Goal: Find specific page/section: Find specific page/section

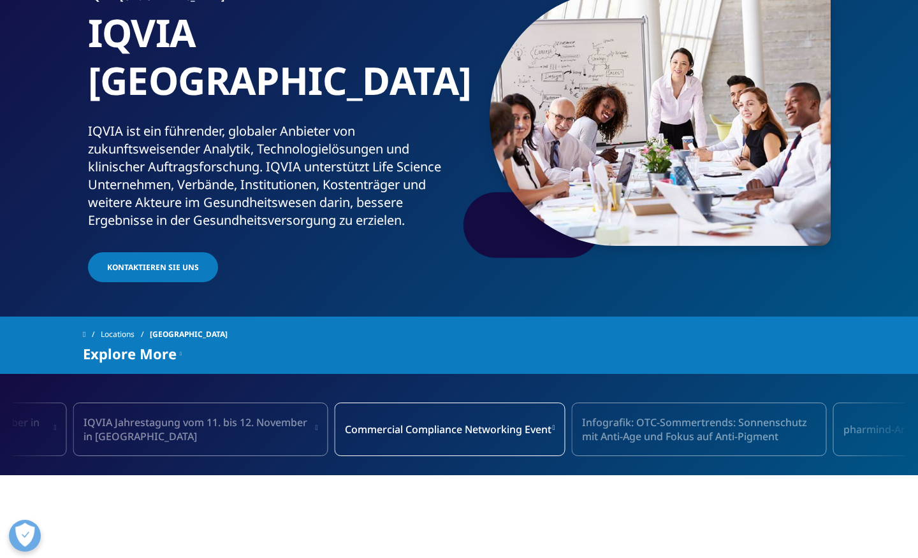
scroll to position [127, 0]
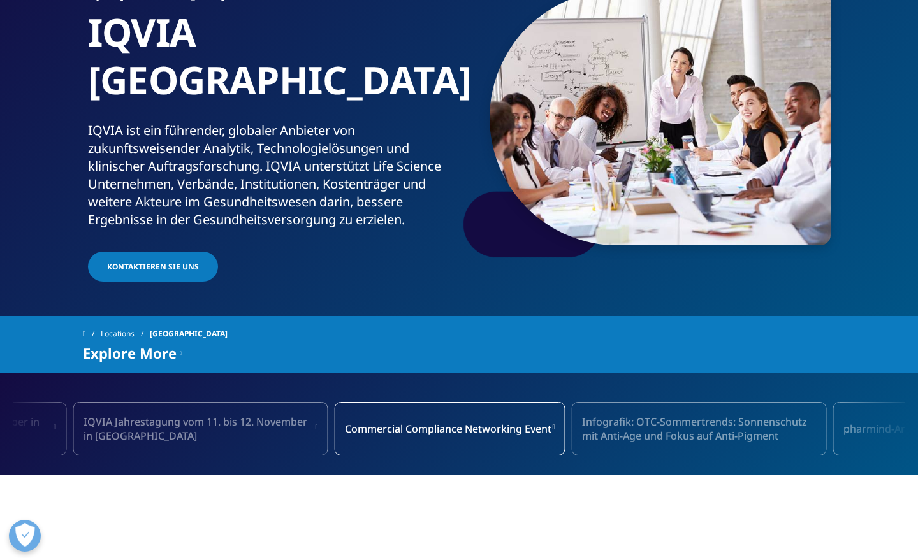
click at [181, 345] on icon at bounding box center [181, 352] width 2 height 15
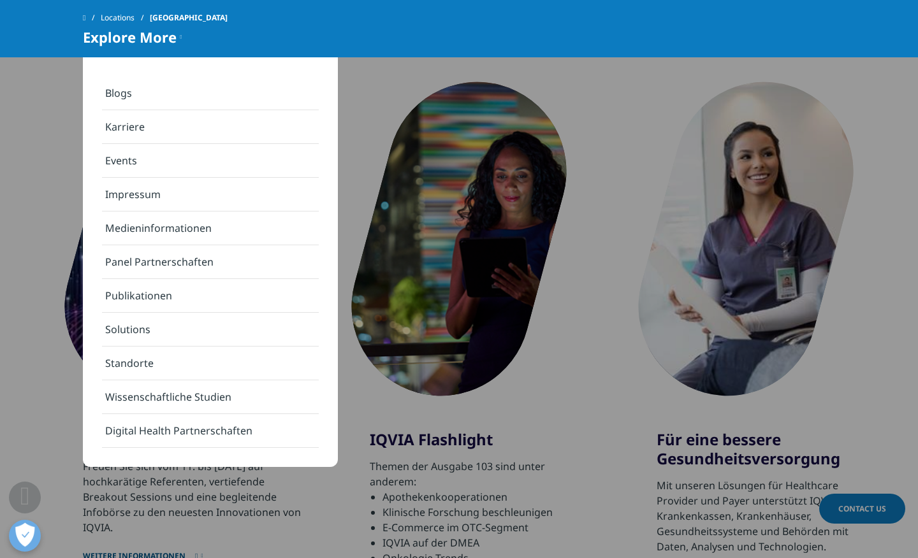
scroll to position [499, 0]
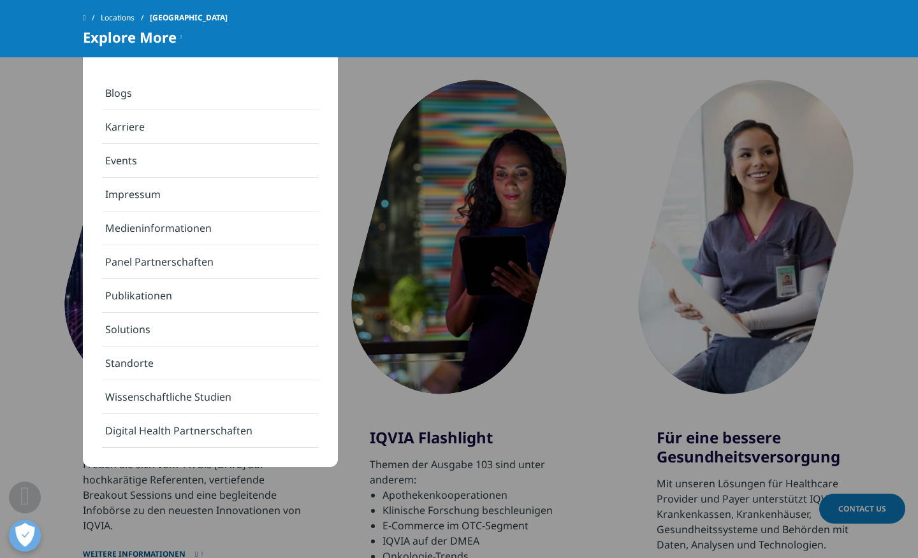
click at [647, 458] on div "IQVIA Jahrestagung Freuen Sie sich vom 11. bis [DATE] auf hochkarätige Referent…" at bounding box center [459, 334] width 752 height 512
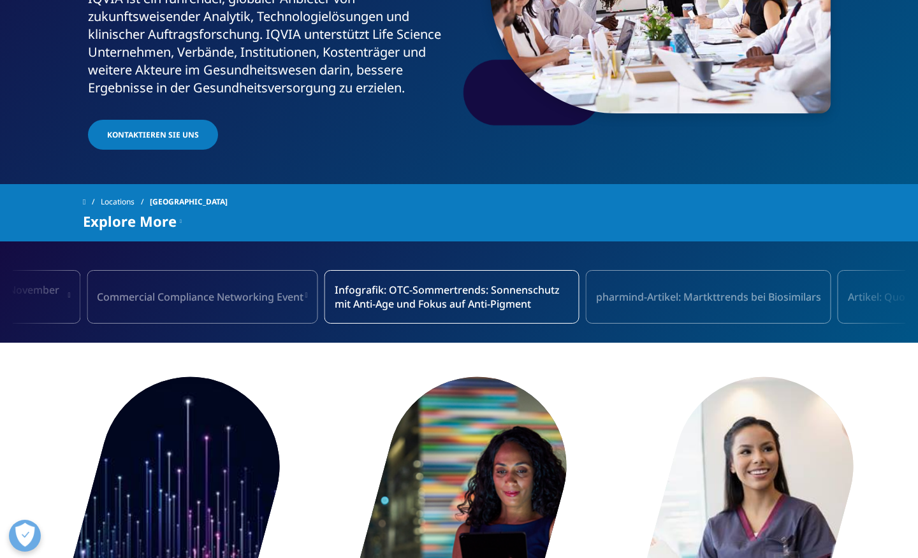
scroll to position [0, 0]
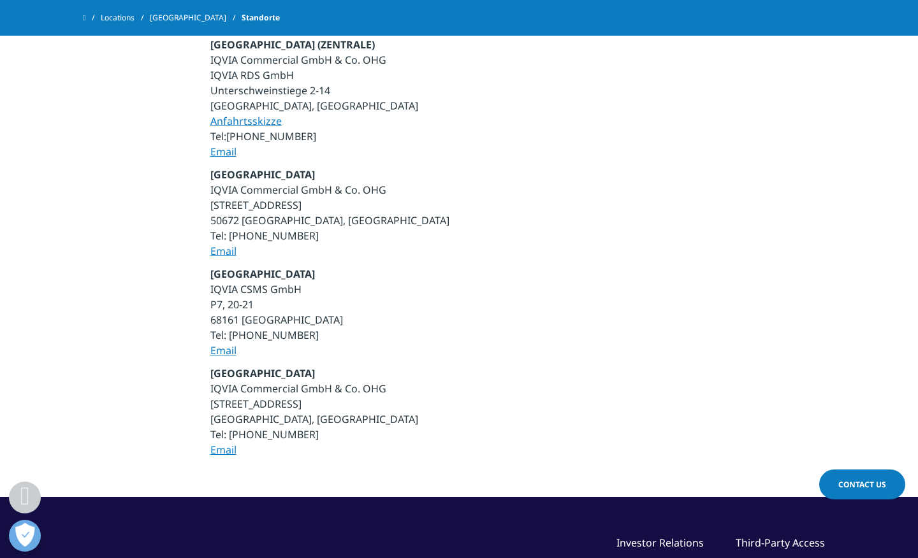
scroll to position [690, 0]
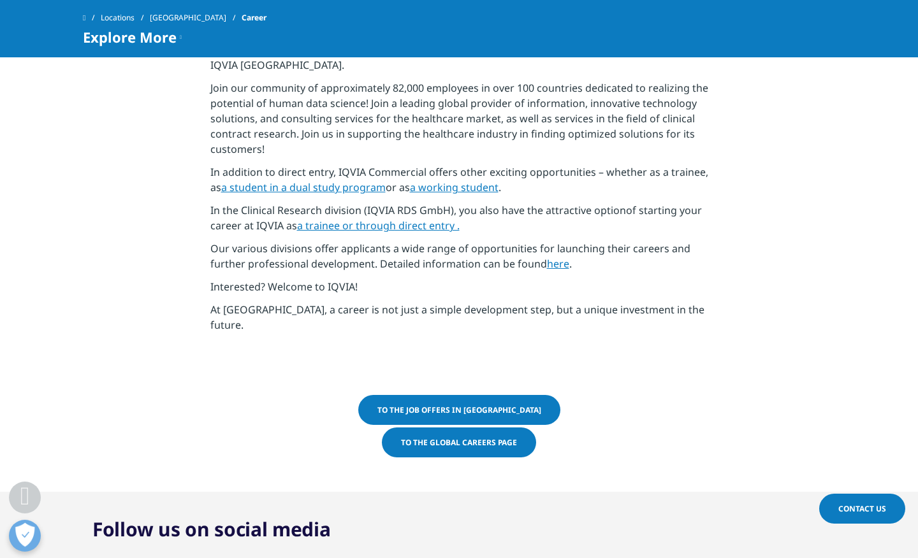
scroll to position [565, 0]
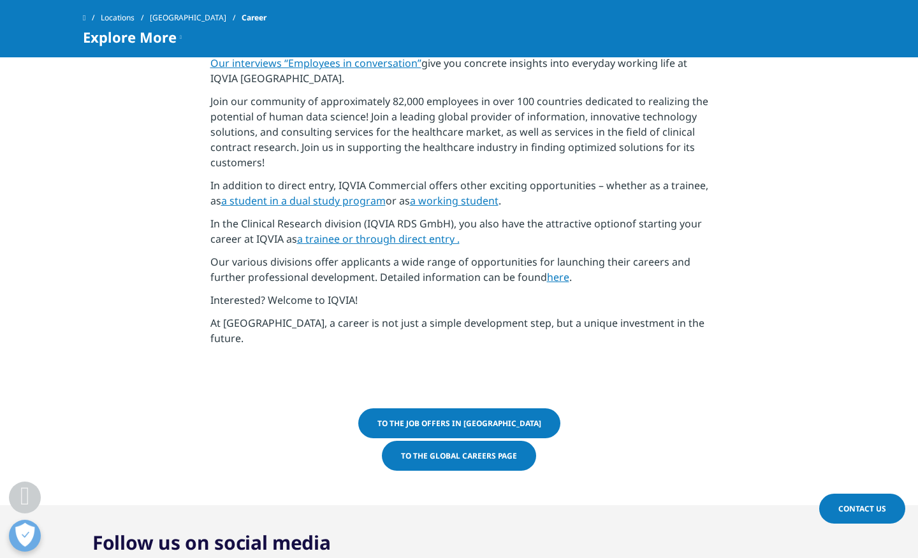
click at [443, 418] on font "To the job offers in Germany" at bounding box center [459, 423] width 164 height 11
